Goal: Task Accomplishment & Management: Manage account settings

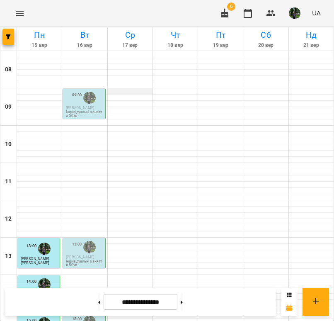
scroll to position [142, 0]
click at [81, 241] on label "13:00" at bounding box center [77, 244] width 10 height 6
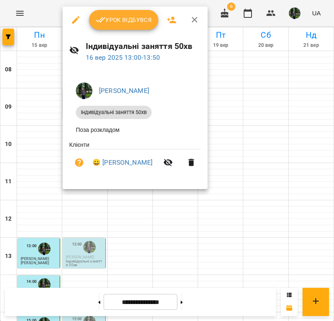
click at [115, 24] on span "Урок відбувся" at bounding box center [124, 20] width 56 height 10
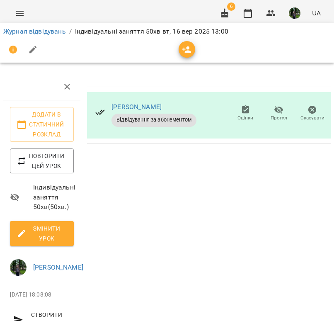
click at [36, 53] on icon "button" at bounding box center [33, 50] width 10 height 10
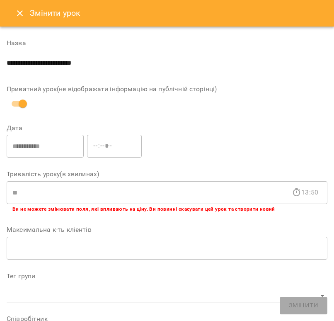
scroll to position [398, 0]
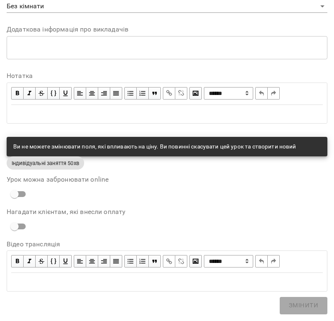
click at [52, 114] on div "Edit text" at bounding box center [167, 114] width 312 height 10
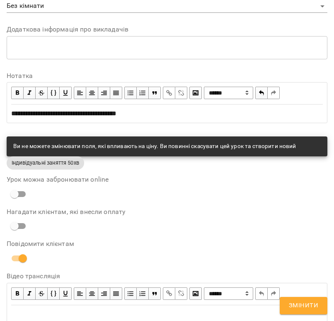
click at [304, 311] on button "Змінити" at bounding box center [304, 305] width 48 height 17
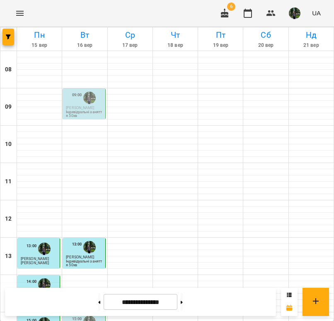
scroll to position [222, 0]
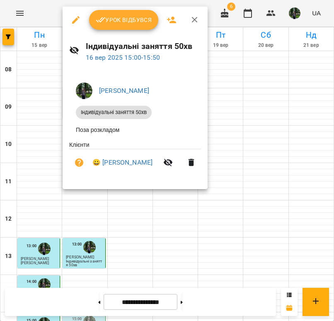
click at [110, 14] on button "Урок відбувся" at bounding box center [124, 20] width 70 height 20
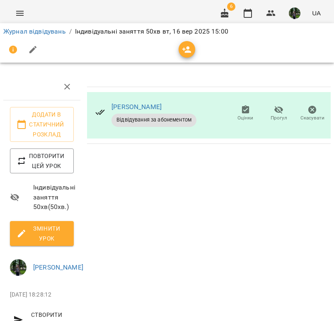
scroll to position [31, 0]
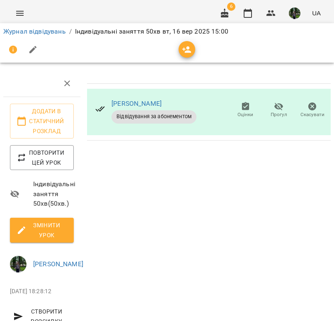
click at [58, 218] on button "Змінити урок" at bounding box center [42, 230] width 64 height 25
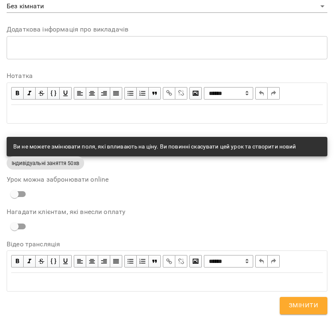
click at [77, 118] on div "Edit text" at bounding box center [167, 114] width 312 height 10
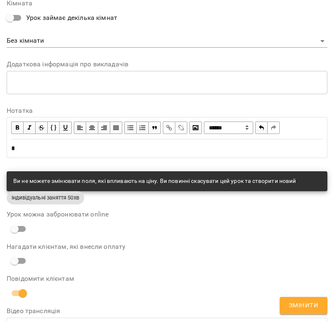
scroll to position [433, 0]
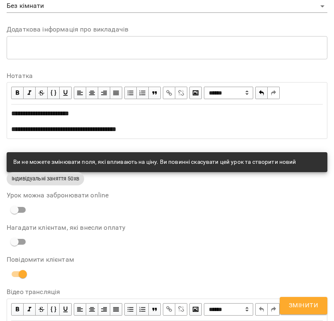
click at [14, 114] on span "**********" at bounding box center [40, 113] width 58 height 6
click at [306, 314] on button "Змінити" at bounding box center [304, 305] width 48 height 17
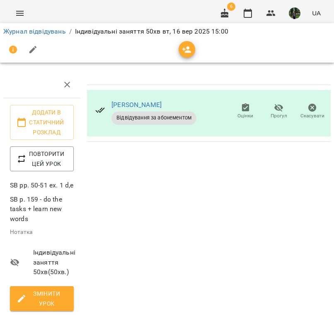
scroll to position [0, 0]
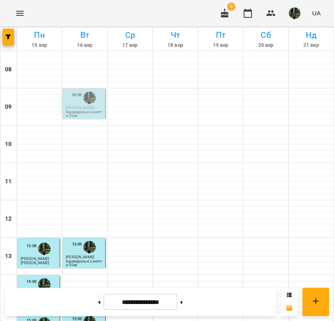
click at [79, 93] on label "09:00" at bounding box center [77, 95] width 10 height 6
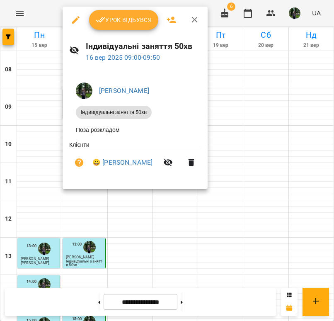
click at [107, 19] on span "Урок відбувся" at bounding box center [124, 20] width 56 height 10
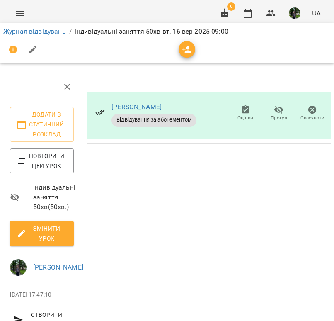
click at [38, 223] on button "Змінити урок" at bounding box center [42, 233] width 64 height 25
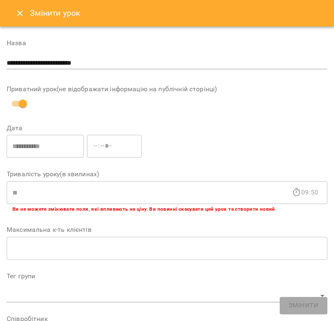
scroll to position [398, 0]
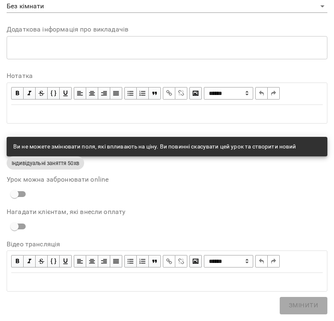
click at [53, 279] on div "Edit text" at bounding box center [167, 282] width 312 height 10
click at [56, 111] on div "Edit text" at bounding box center [167, 114] width 312 height 10
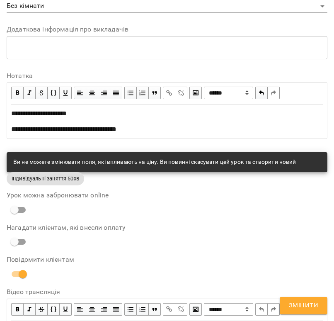
click at [299, 300] on span "Змінити" at bounding box center [303, 305] width 29 height 11
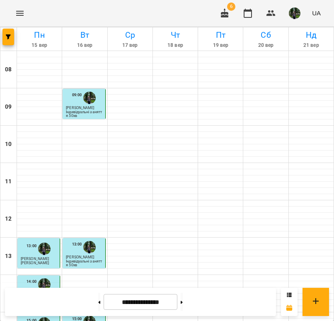
scroll to position [210, 0]
click at [72, 314] on div "15:00" at bounding box center [77, 322] width 10 height 16
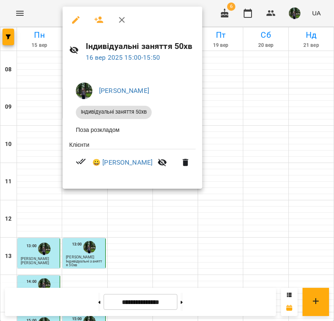
click at [79, 27] on button "button" at bounding box center [76, 20] width 20 height 20
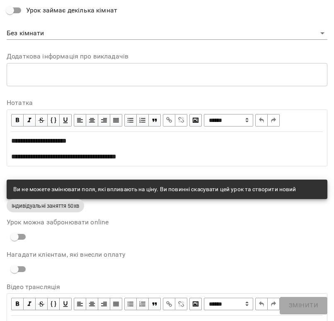
scroll to position [414, 0]
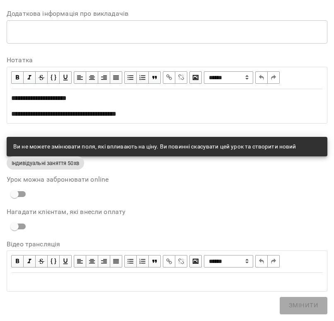
click at [68, 109] on div "**********" at bounding box center [167, 114] width 312 height 10
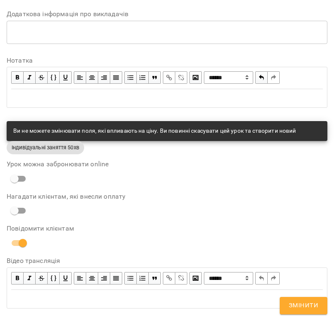
click at [311, 310] on span "Змінити" at bounding box center [303, 305] width 29 height 11
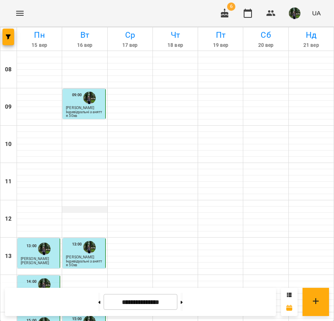
scroll to position [233, 0]
